Goal: Contribute content

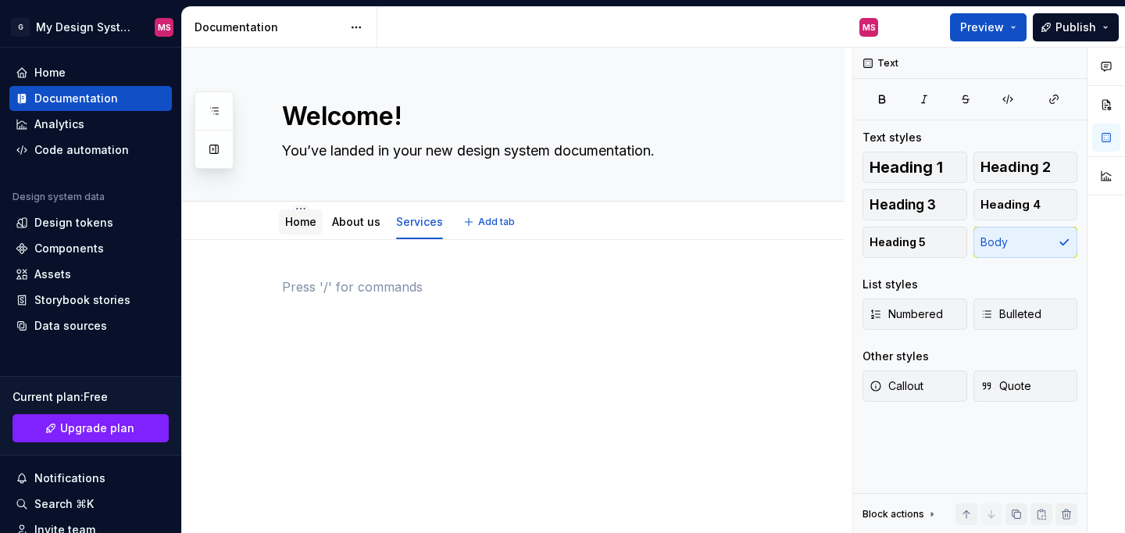
click at [307, 222] on link "Home" at bounding box center [300, 221] width 31 height 13
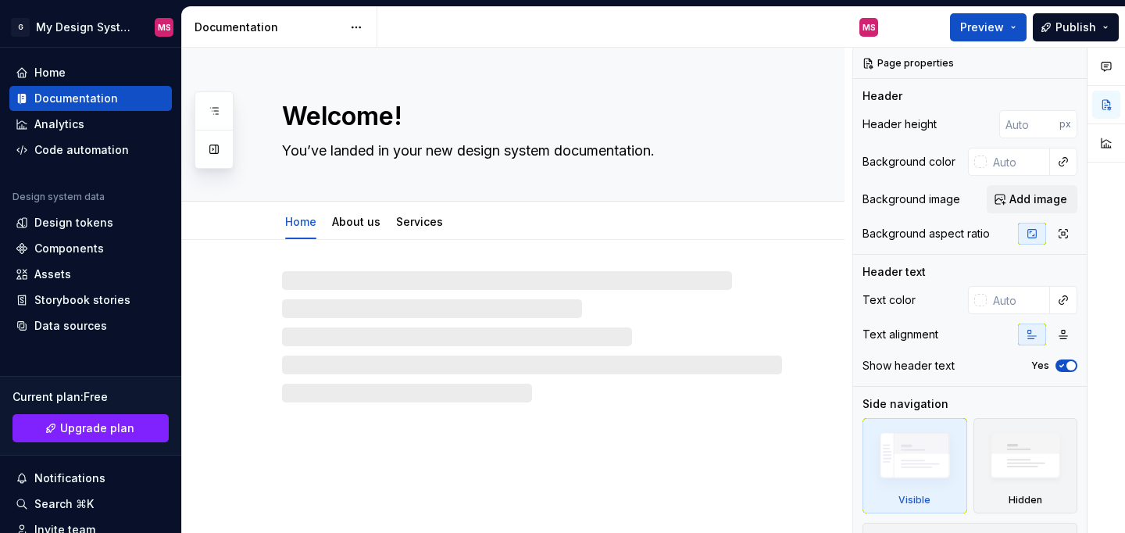
click at [383, 290] on div at bounding box center [532, 336] width 500 height 131
type textarea "*"
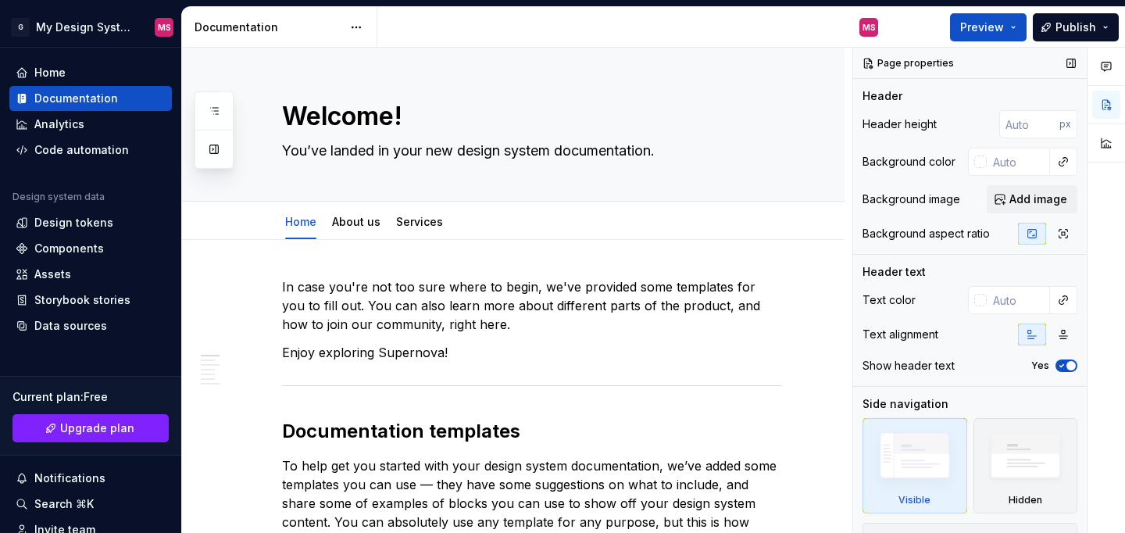
click at [881, 316] on div "Text color Text alignment Show header text Yes" at bounding box center [969, 336] width 215 height 100
click at [1043, 289] on input "text" at bounding box center [1017, 300] width 63 height 28
type input "f"
type input "e"
type input "e9e9e9"
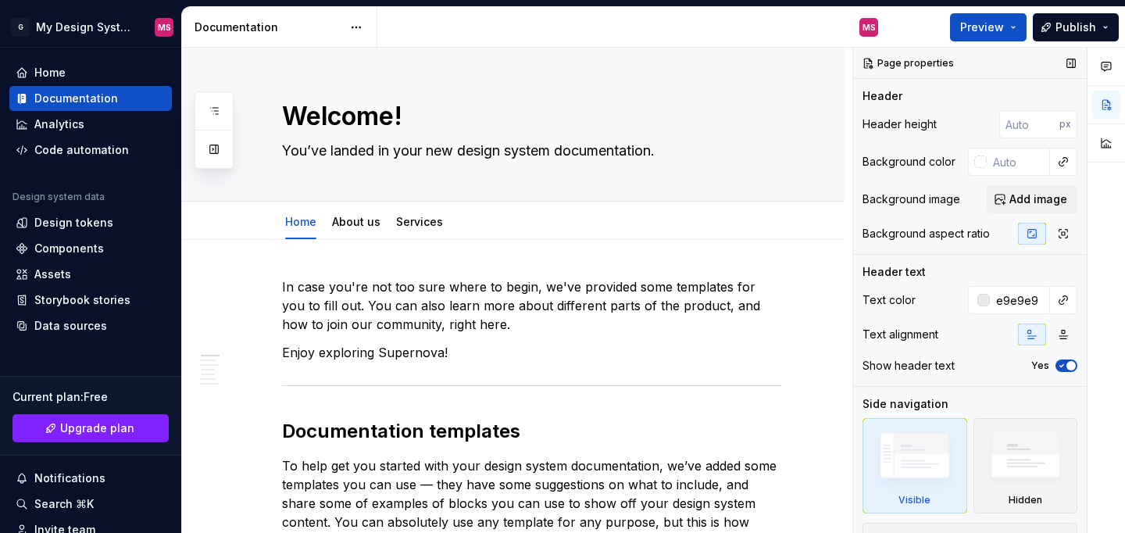
type textarea "*"
type input "#E9E9E9"
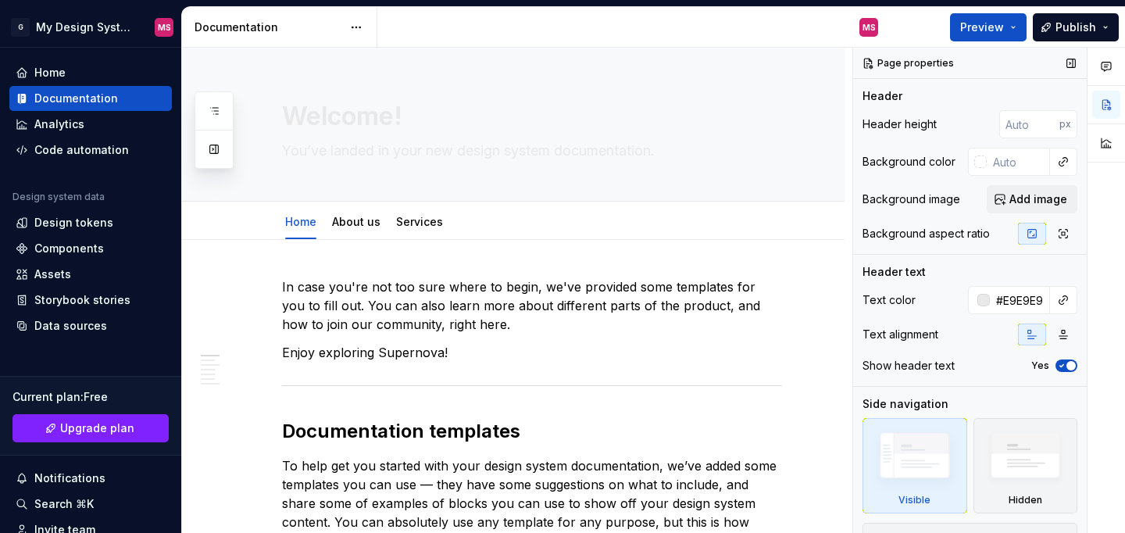
type textarea "*"
click at [1021, 306] on input "#E9E9E9" at bounding box center [1019, 300] width 60 height 28
type input "000"
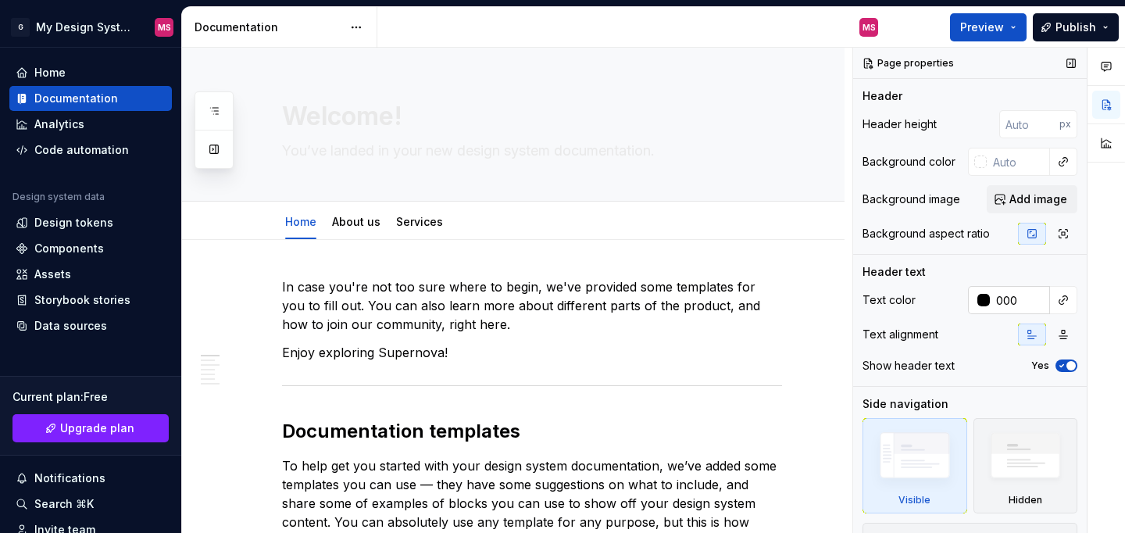
type textarea "*"
type input "#000000"
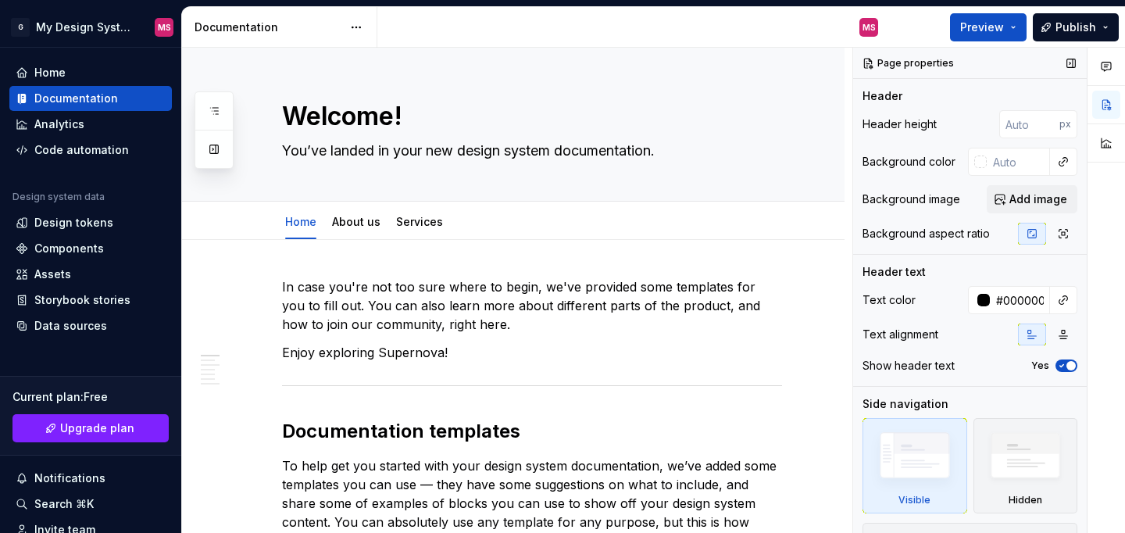
scroll to position [58, 0]
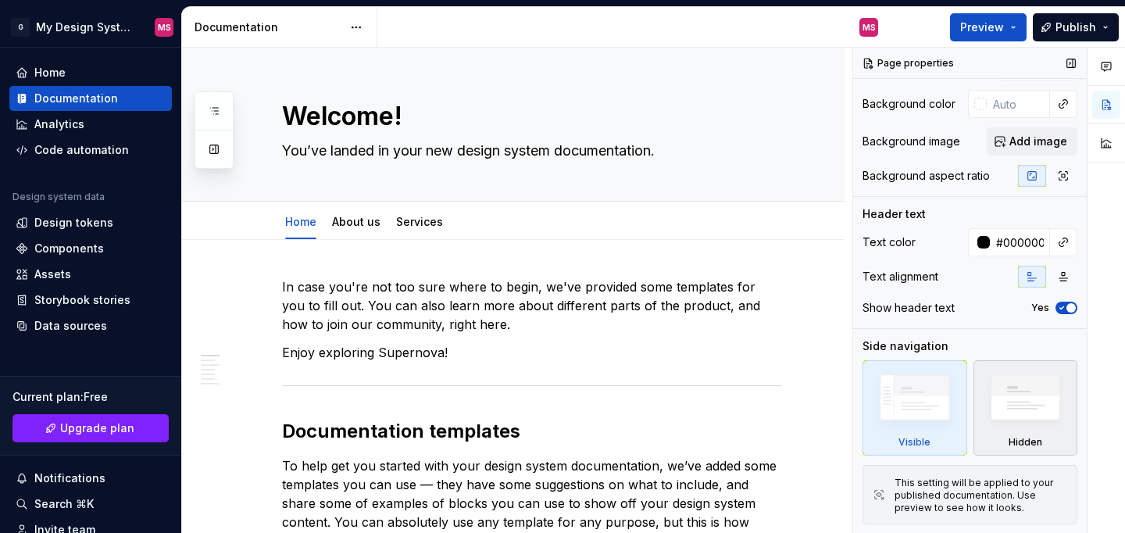
click at [1035, 398] on img at bounding box center [1025, 401] width 91 height 69
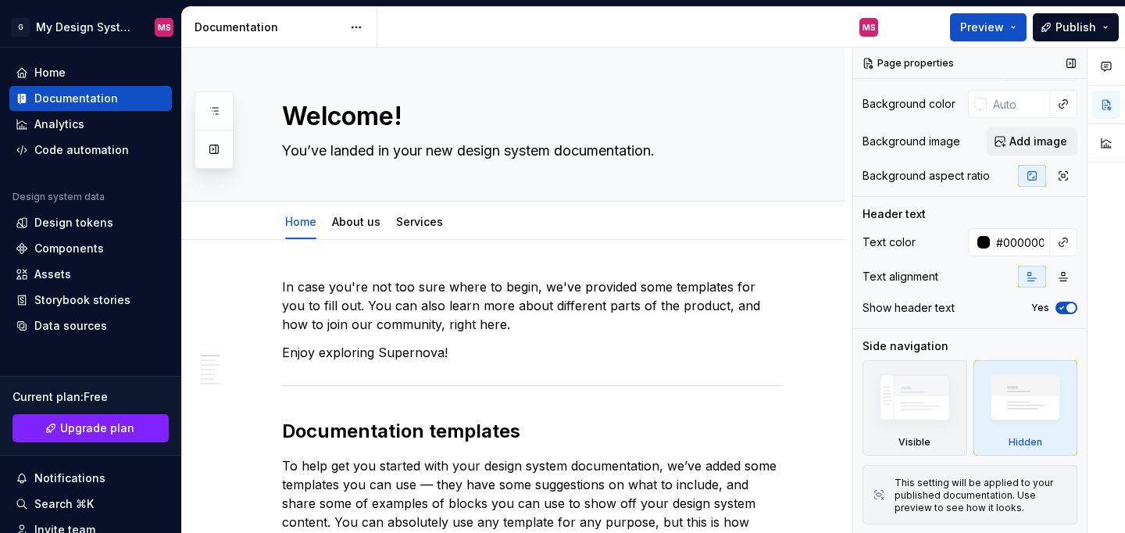
click at [1035, 398] on img at bounding box center [1025, 401] width 91 height 69
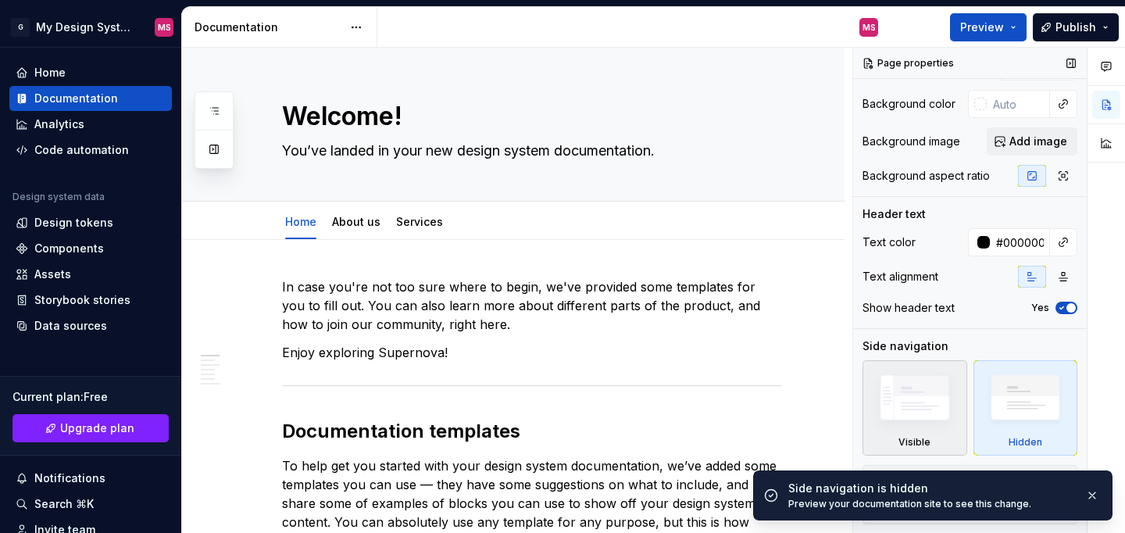
click at [898, 443] on div "Visible" at bounding box center [914, 407] width 105 height 95
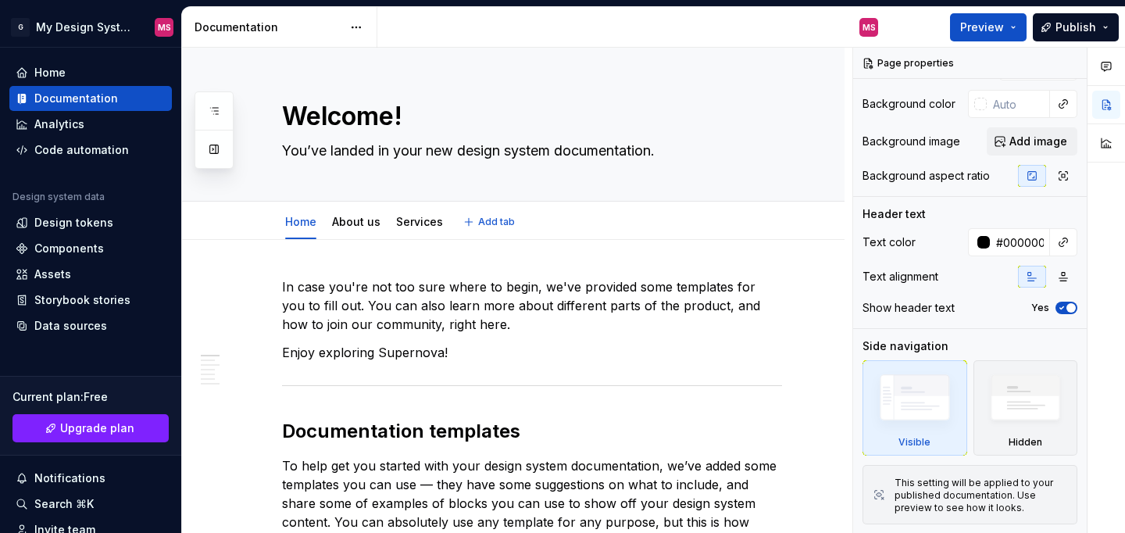
click at [508, 228] on button "Add tab" at bounding box center [489, 222] width 63 height 22
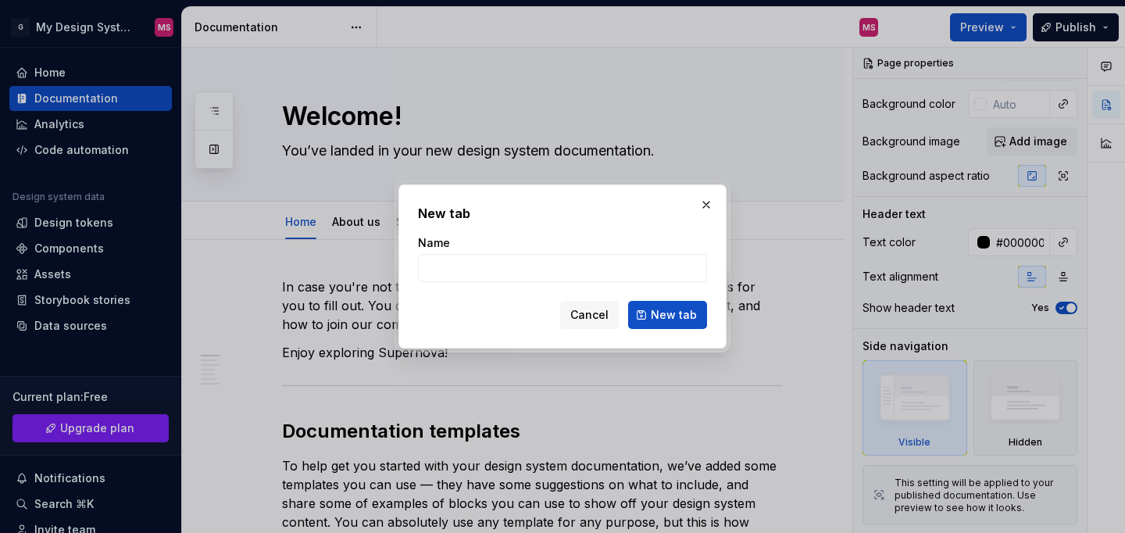
click at [508, 228] on div "New tab Name Cancel New tab" at bounding box center [562, 266] width 289 height 125
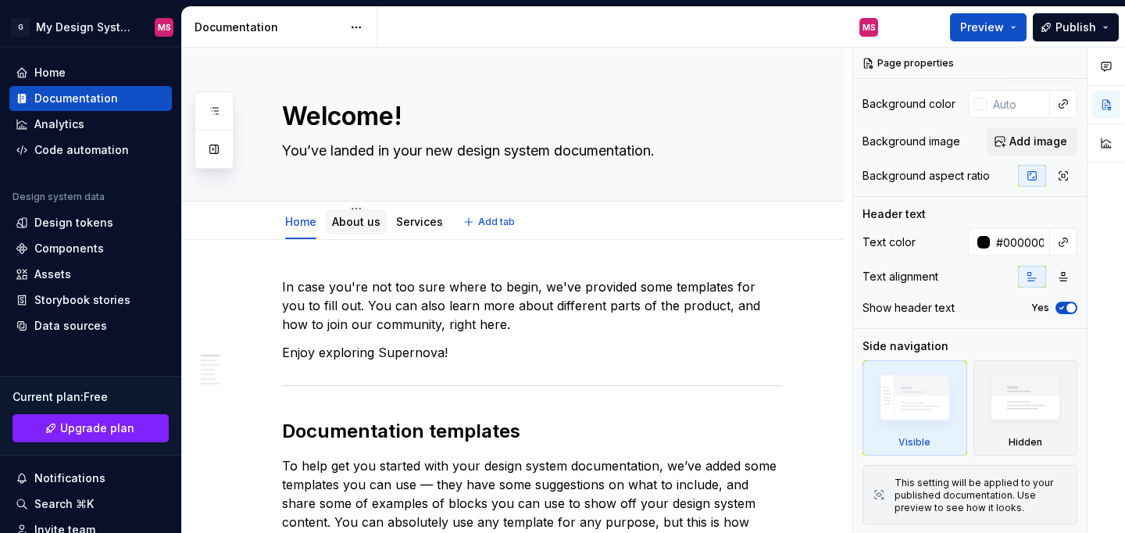
click at [373, 224] on link "About us" at bounding box center [356, 221] width 48 height 13
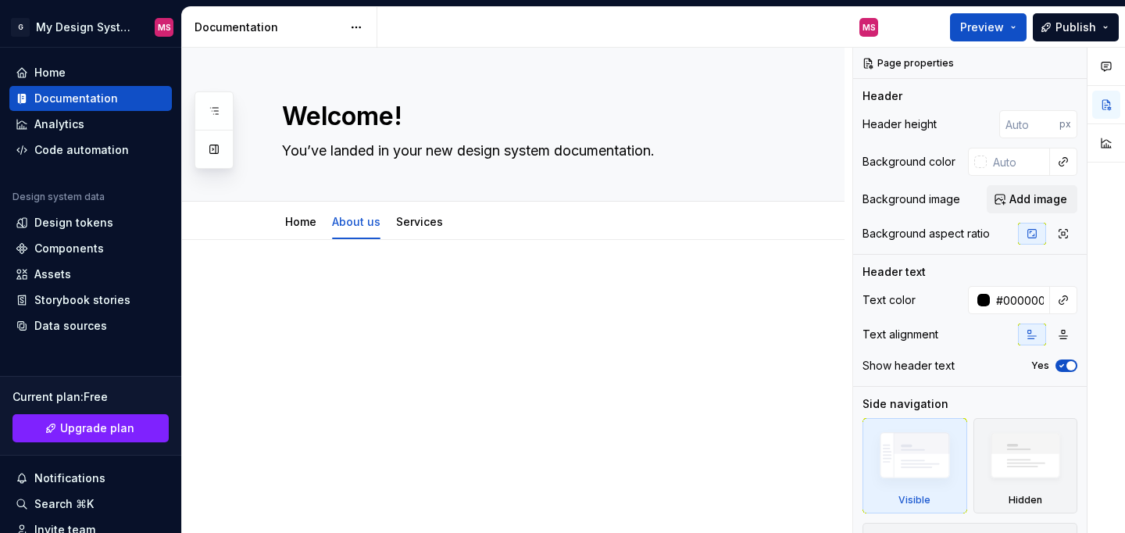
type textarea "*"
